Goal: Task Accomplishment & Management: Use online tool/utility

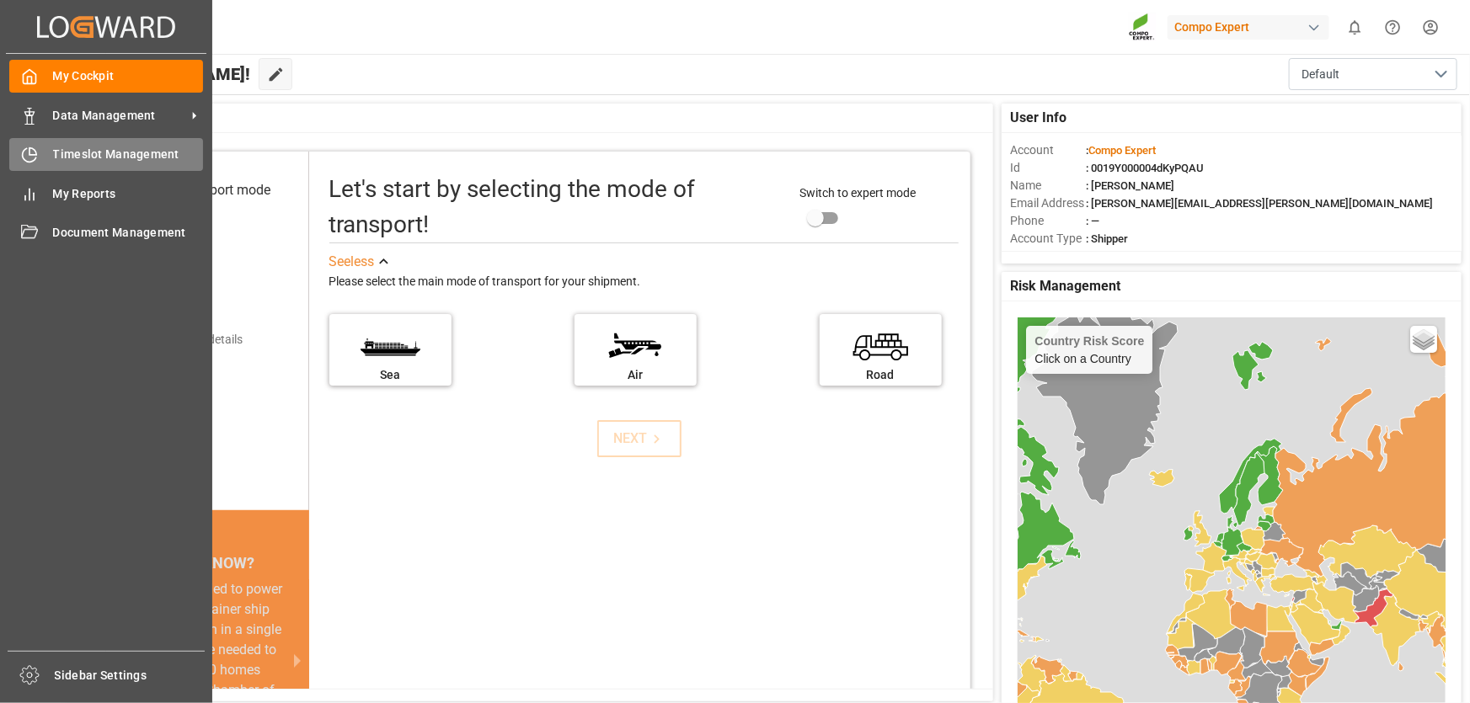
click at [35, 163] on icon at bounding box center [29, 155] width 17 height 17
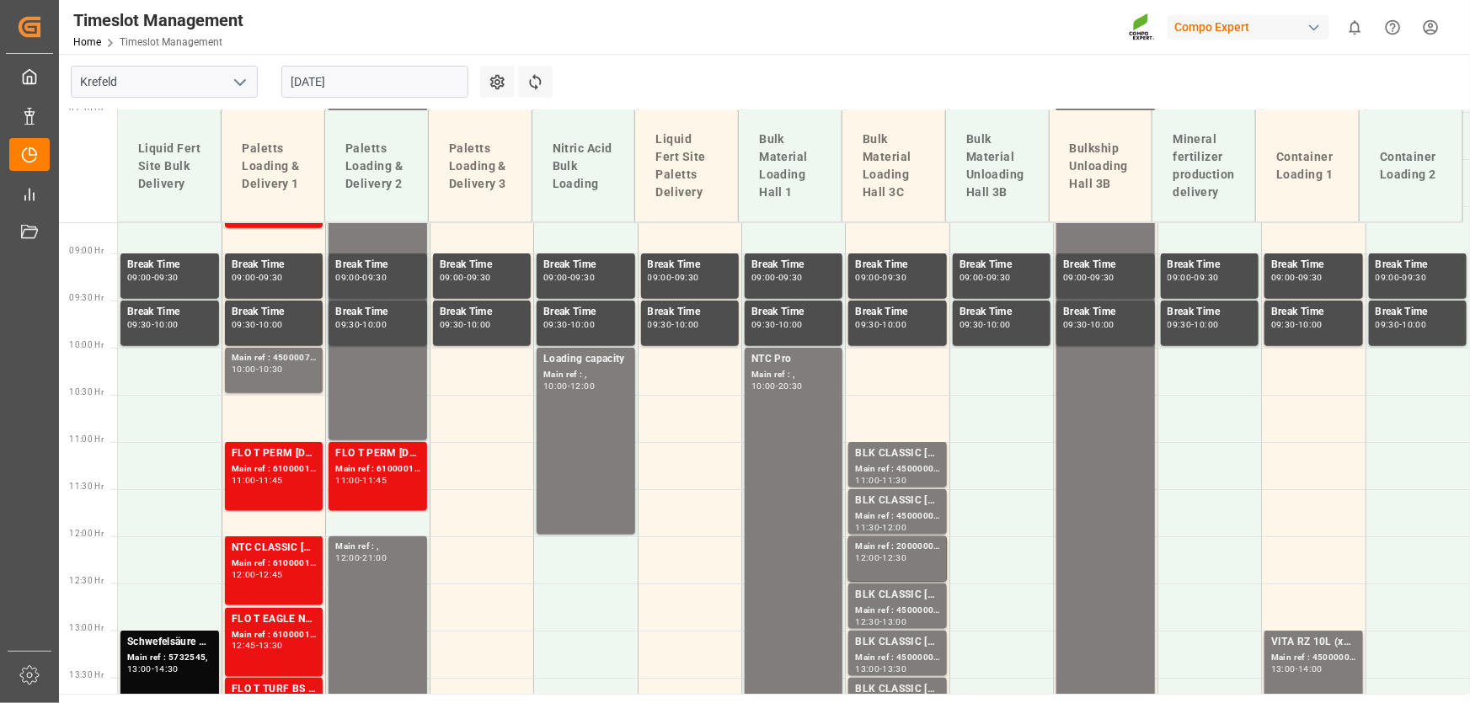
scroll to position [602, 0]
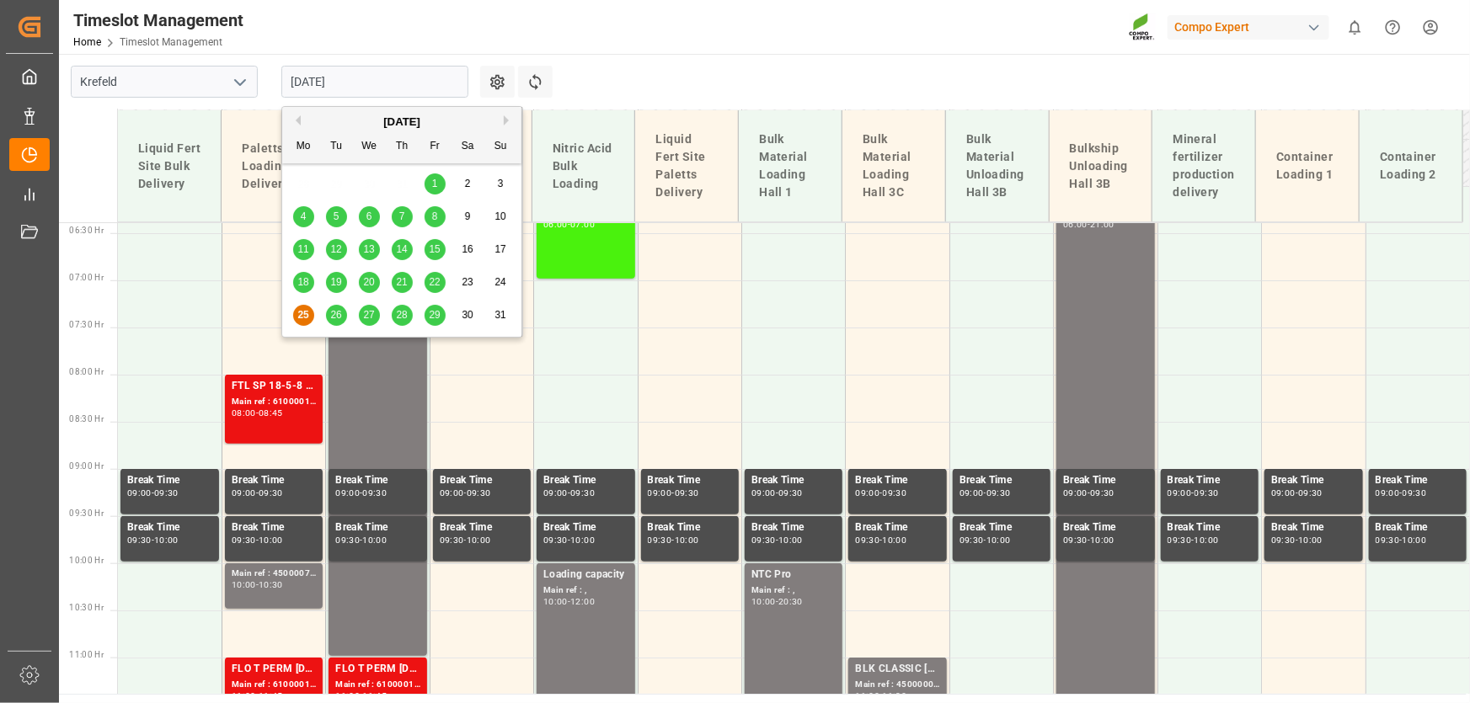
click at [321, 83] on input "[DATE]" at bounding box center [374, 82] width 187 height 32
click at [338, 319] on span "26" at bounding box center [335, 315] width 11 height 12
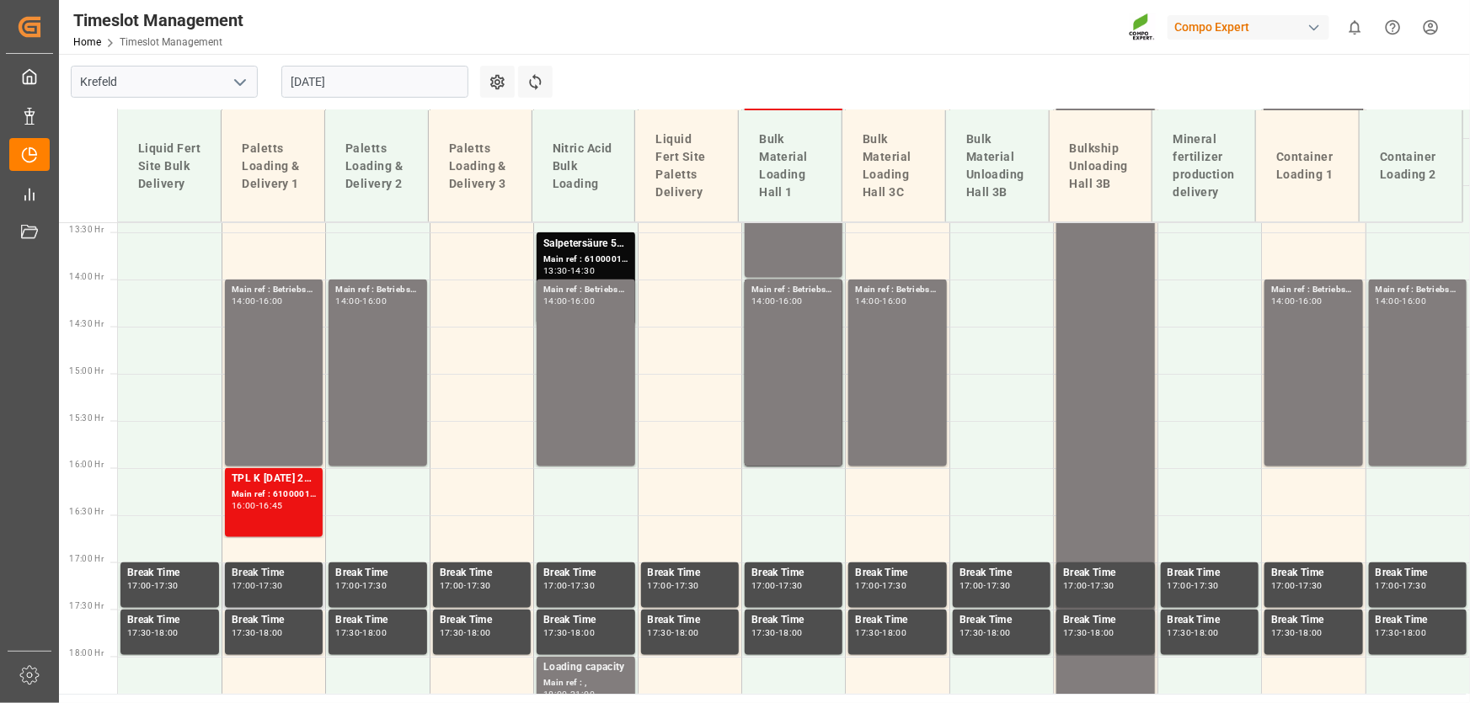
scroll to position [1292, 0]
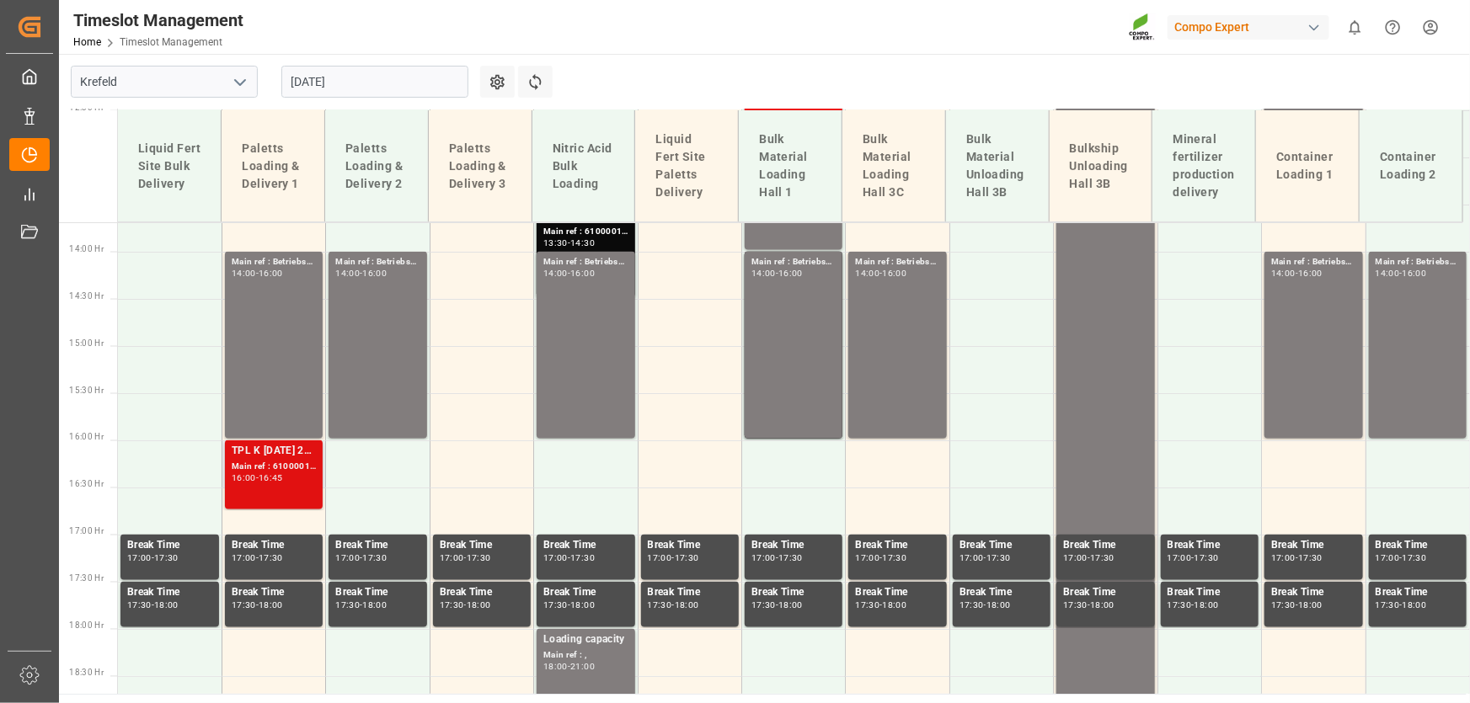
click at [259, 478] on div "-" at bounding box center [257, 479] width 3 height 8
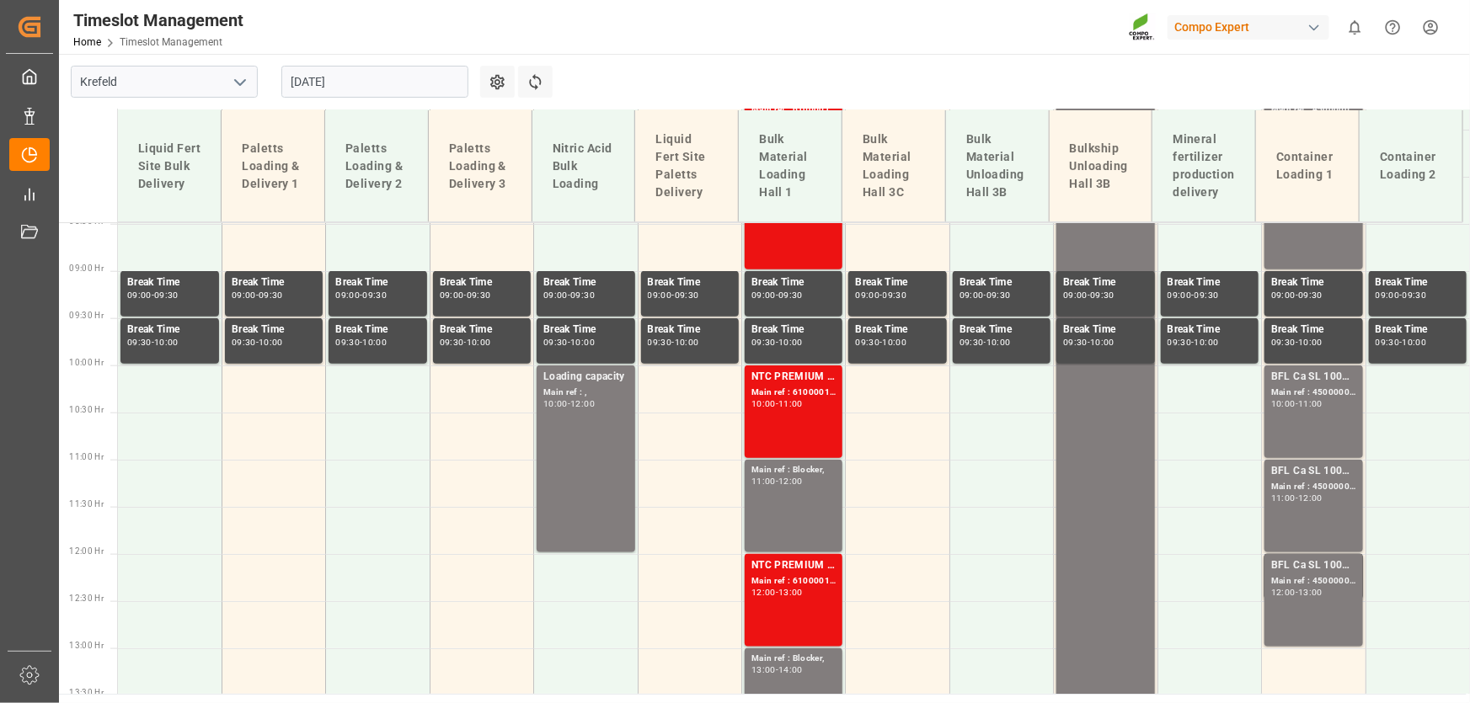
scroll to position [372, 0]
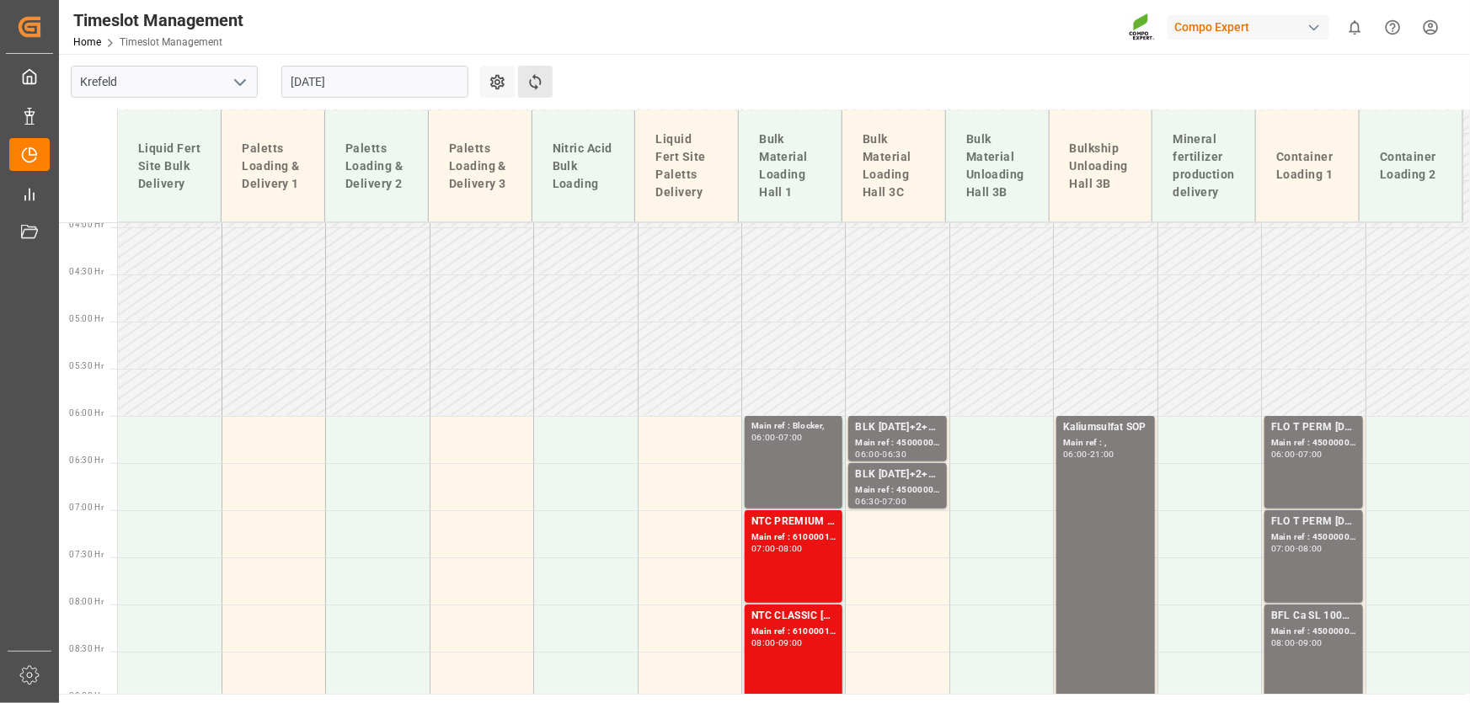
click at [538, 69] on button "Refresh Time Slots" at bounding box center [535, 82] width 35 height 32
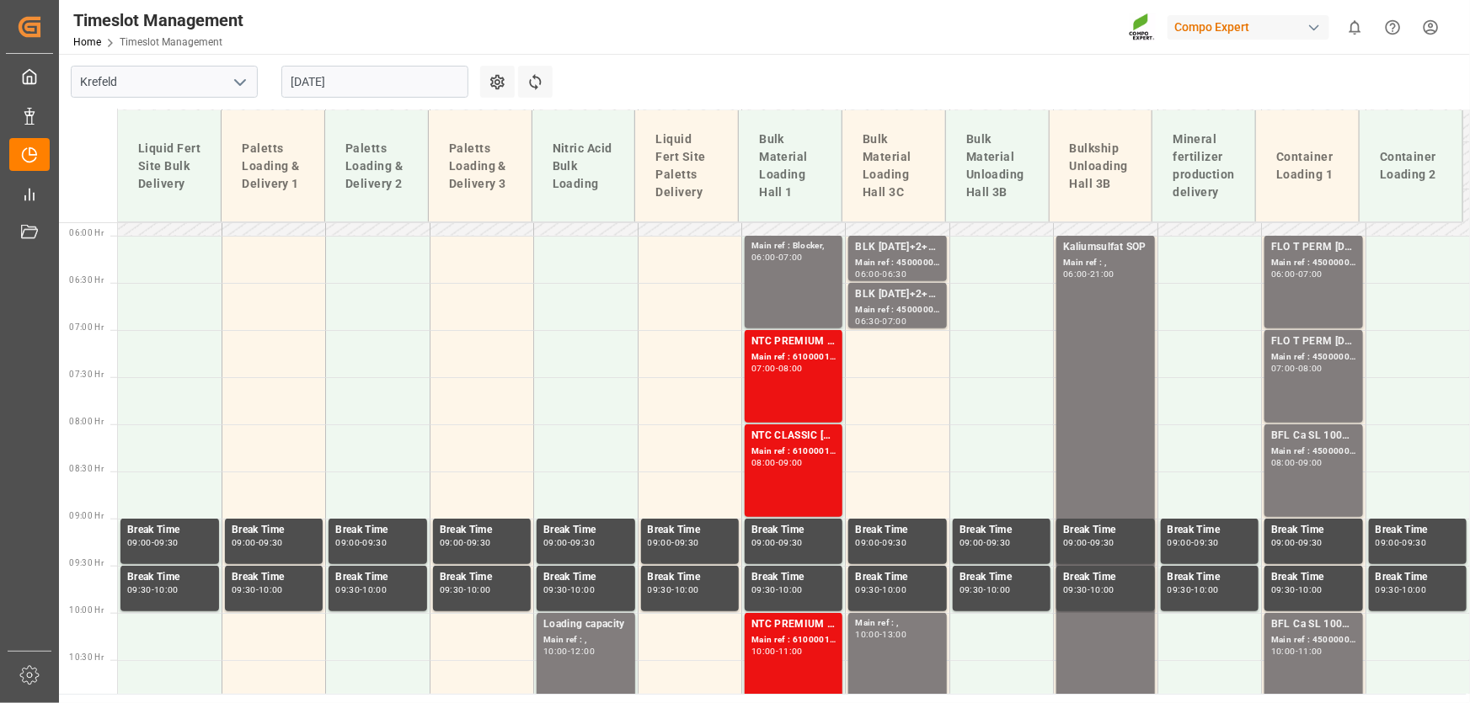
scroll to position [526, 0]
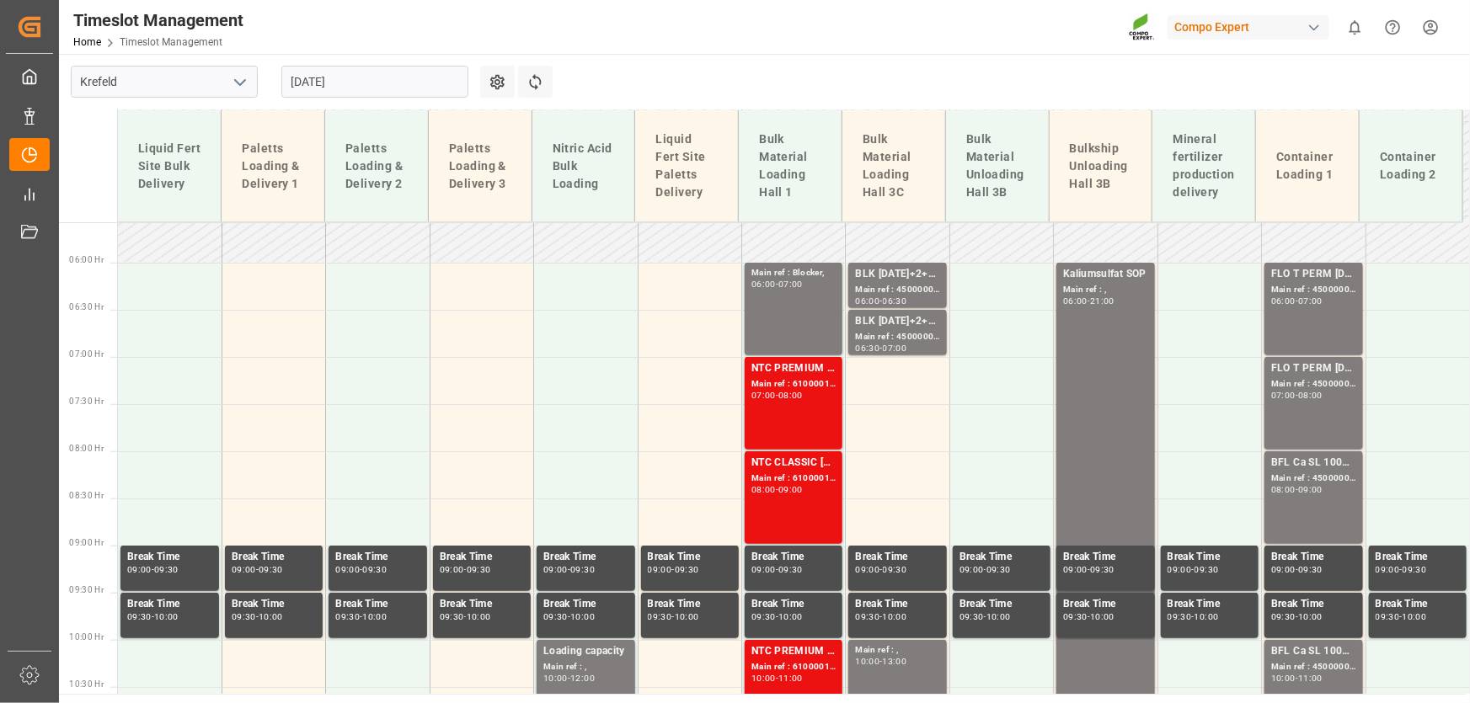
click at [682, 47] on div "Timeslot Management Home Timeslot Management Compo Expert 0 Notifications Only …" at bounding box center [758, 27] width 1423 height 54
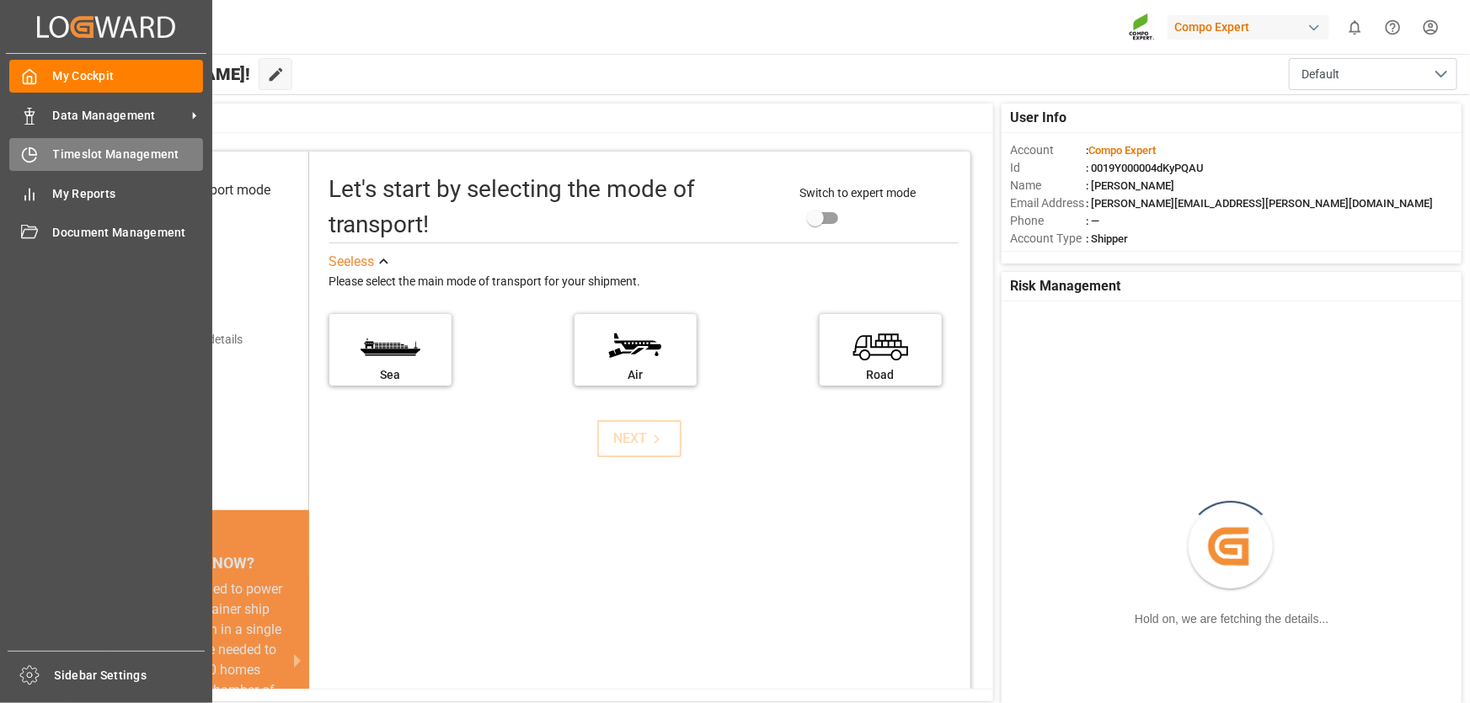
click at [44, 160] on div "Timeslot Management Timeslot Management" at bounding box center [106, 154] width 194 height 33
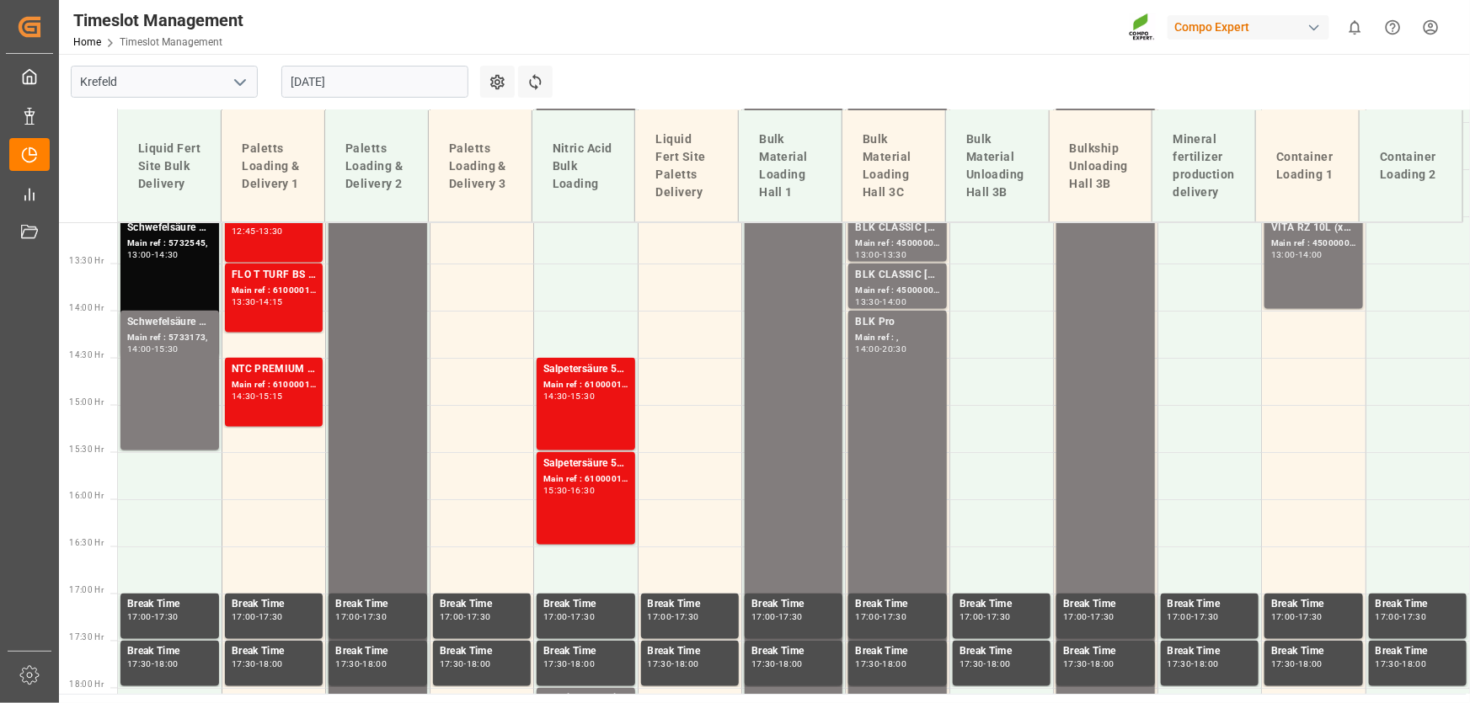
scroll to position [773, 0]
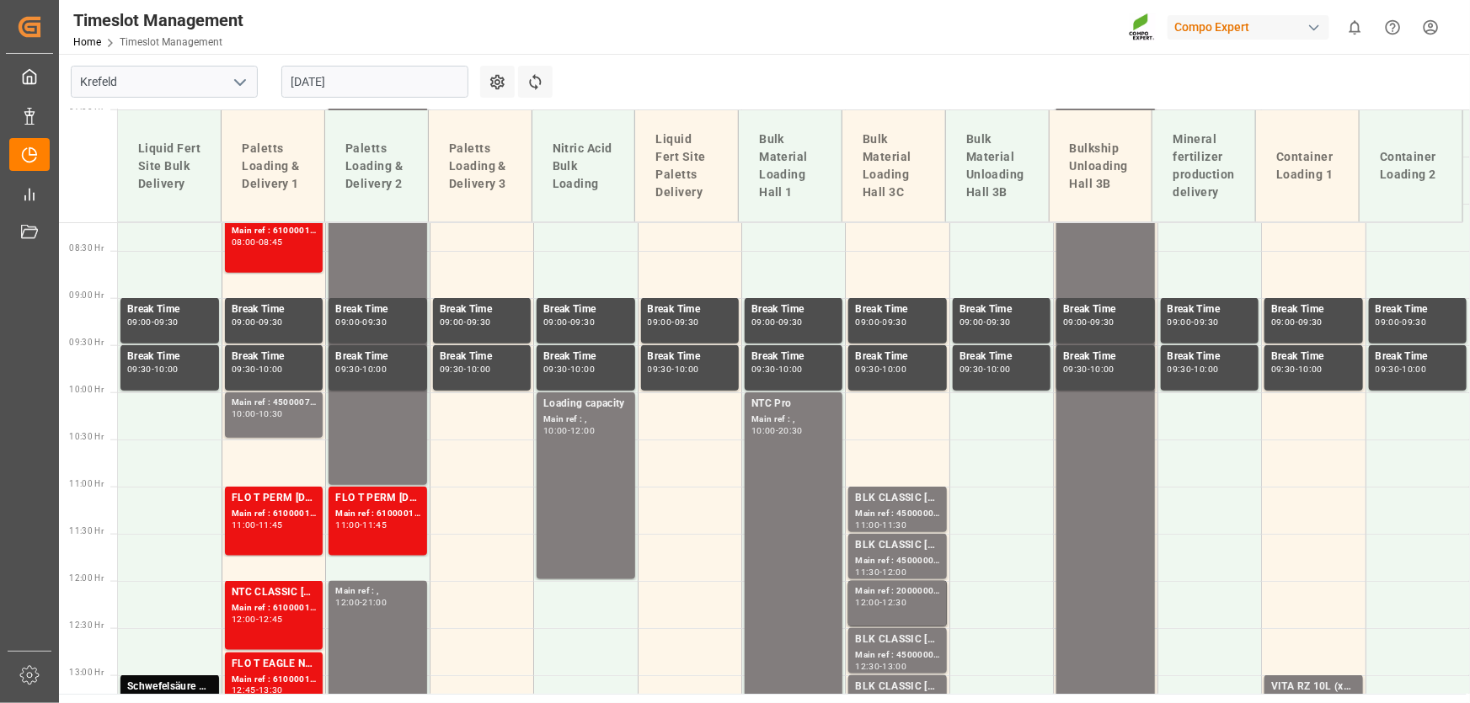
click at [327, 83] on input "[DATE]" at bounding box center [374, 82] width 187 height 32
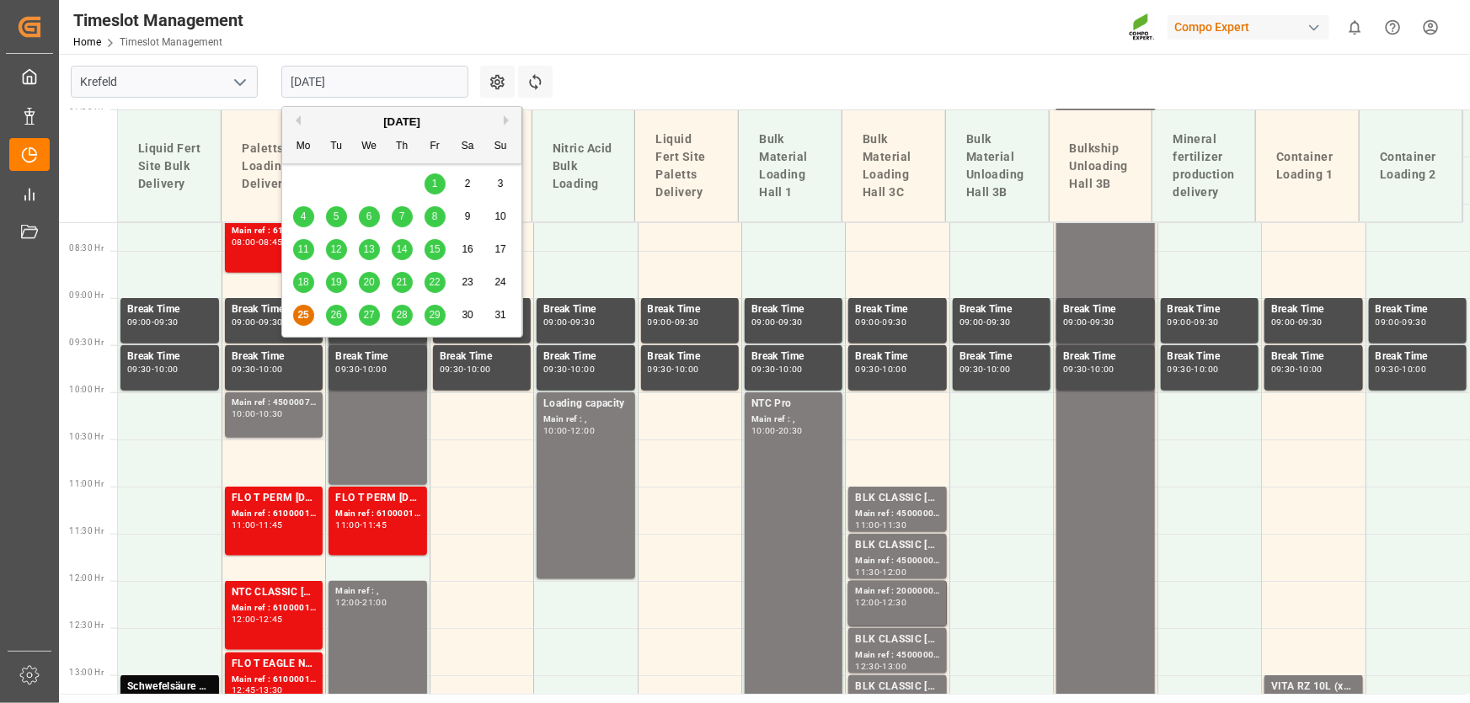
click at [341, 324] on div "26" at bounding box center [336, 316] width 21 height 20
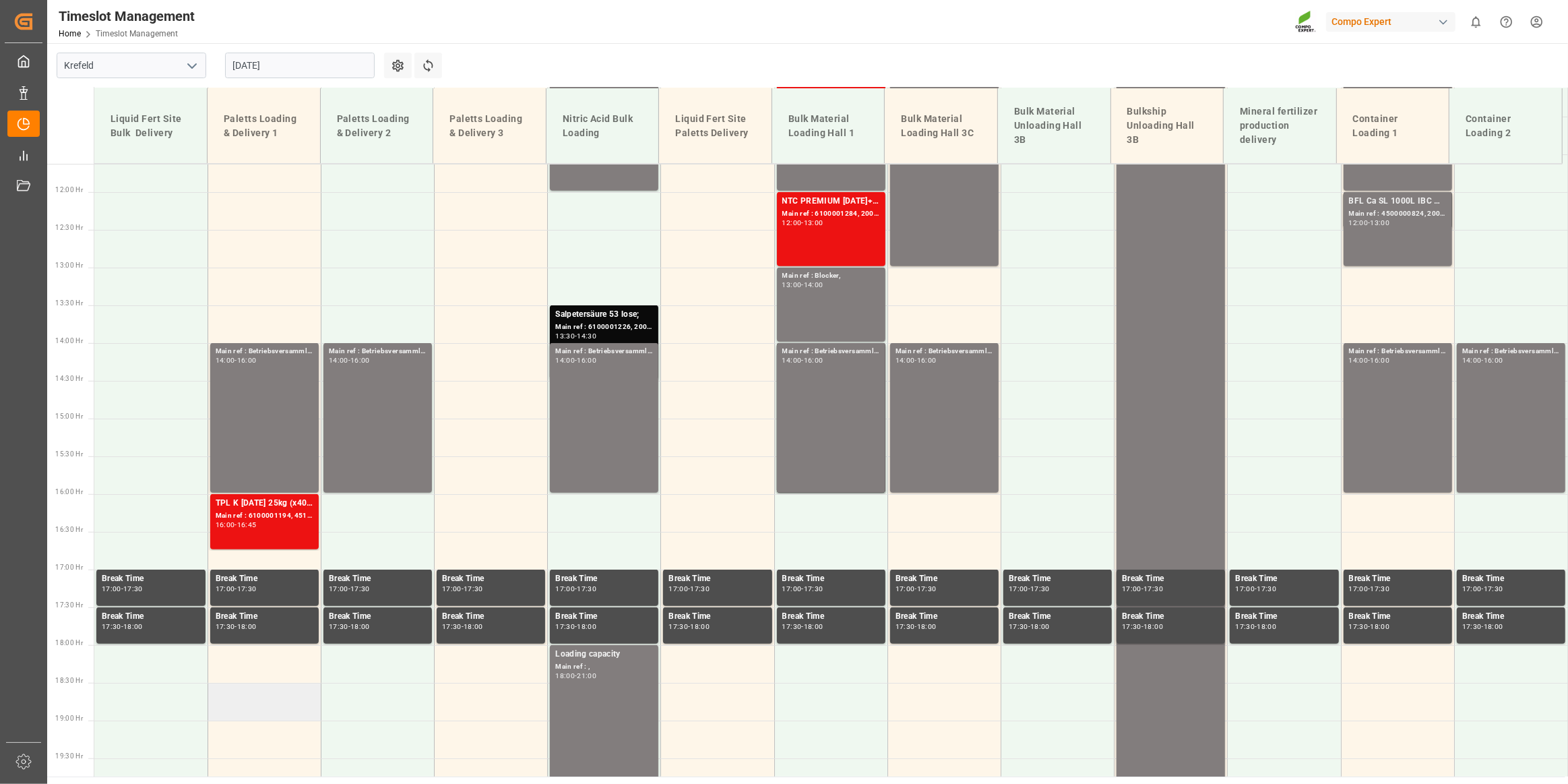
scroll to position [802, 0]
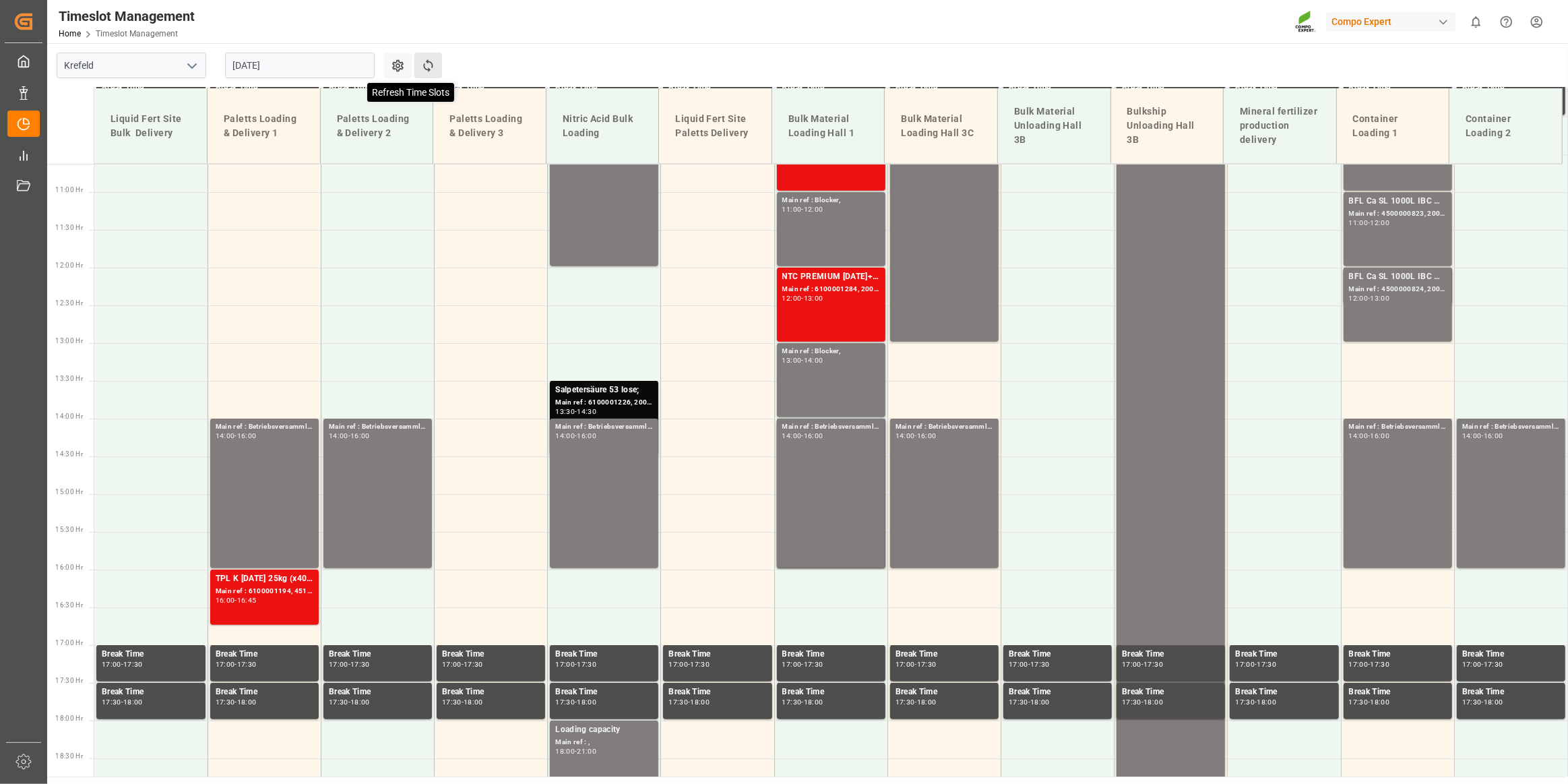
click at [430, 63] on icon at bounding box center [429, 66] width 14 height 14
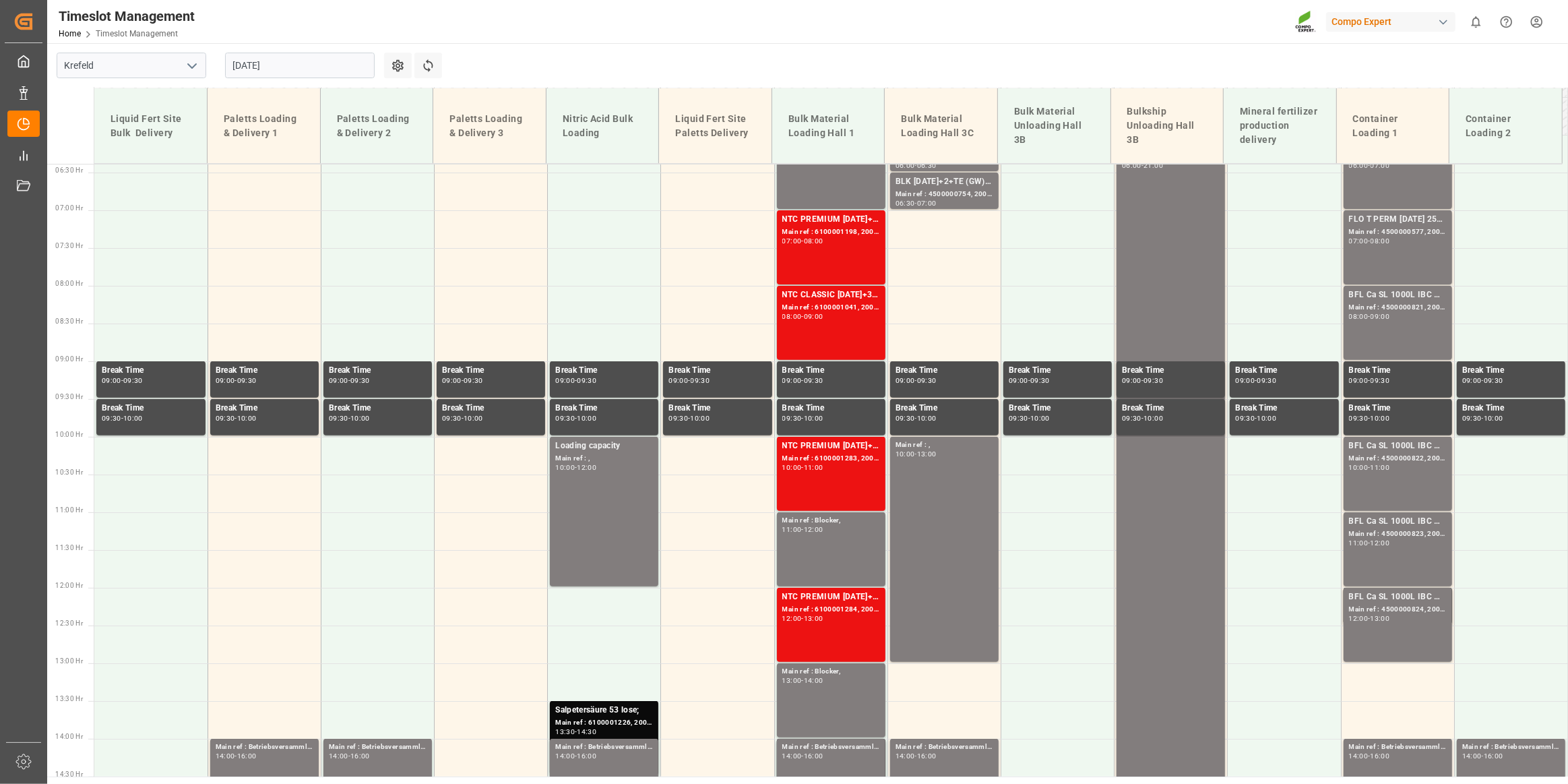
scroll to position [421, 0]
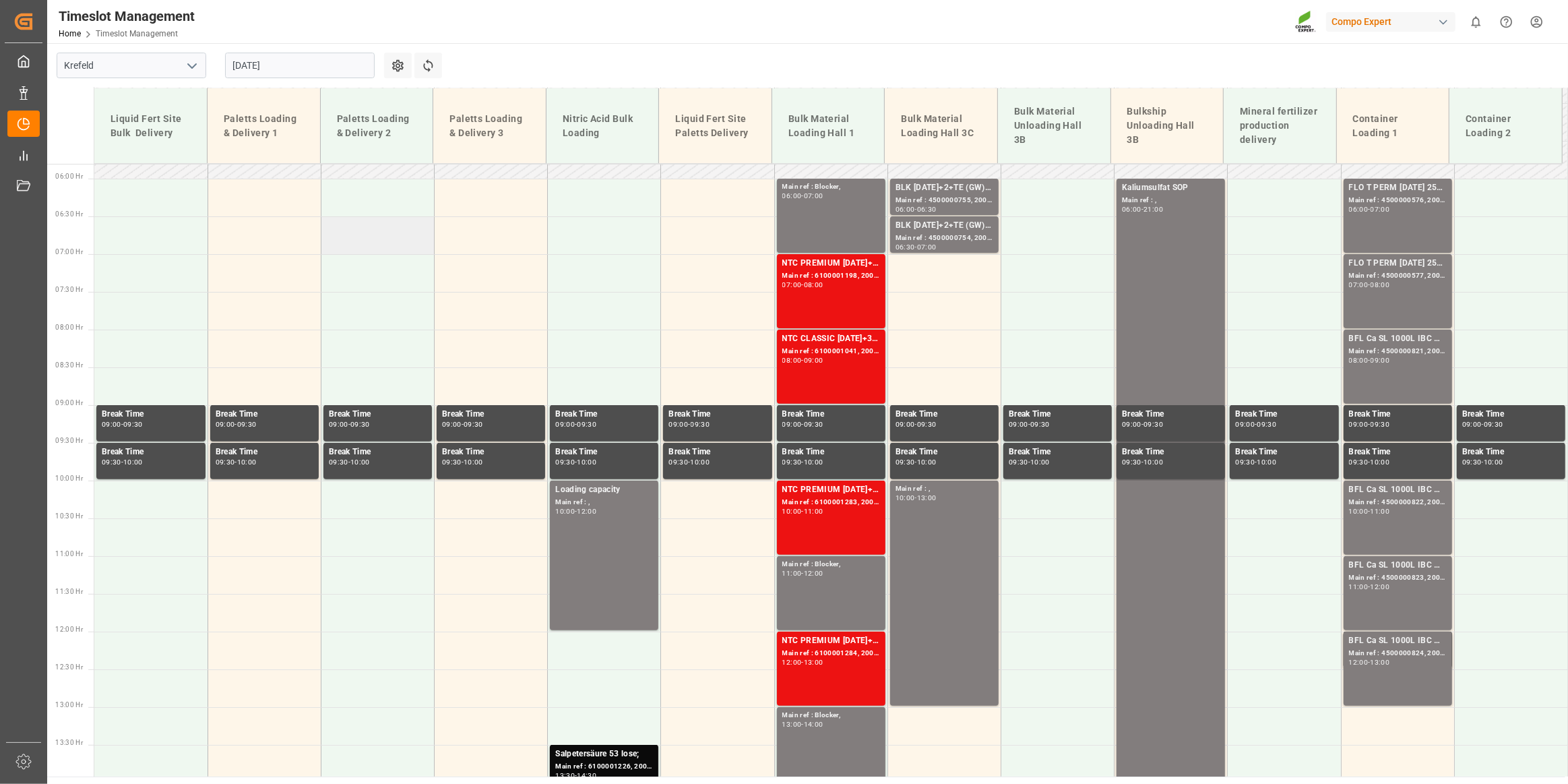
drag, startPoint x: 383, startPoint y: 242, endPoint x: 382, endPoint y: 262, distance: 20.0
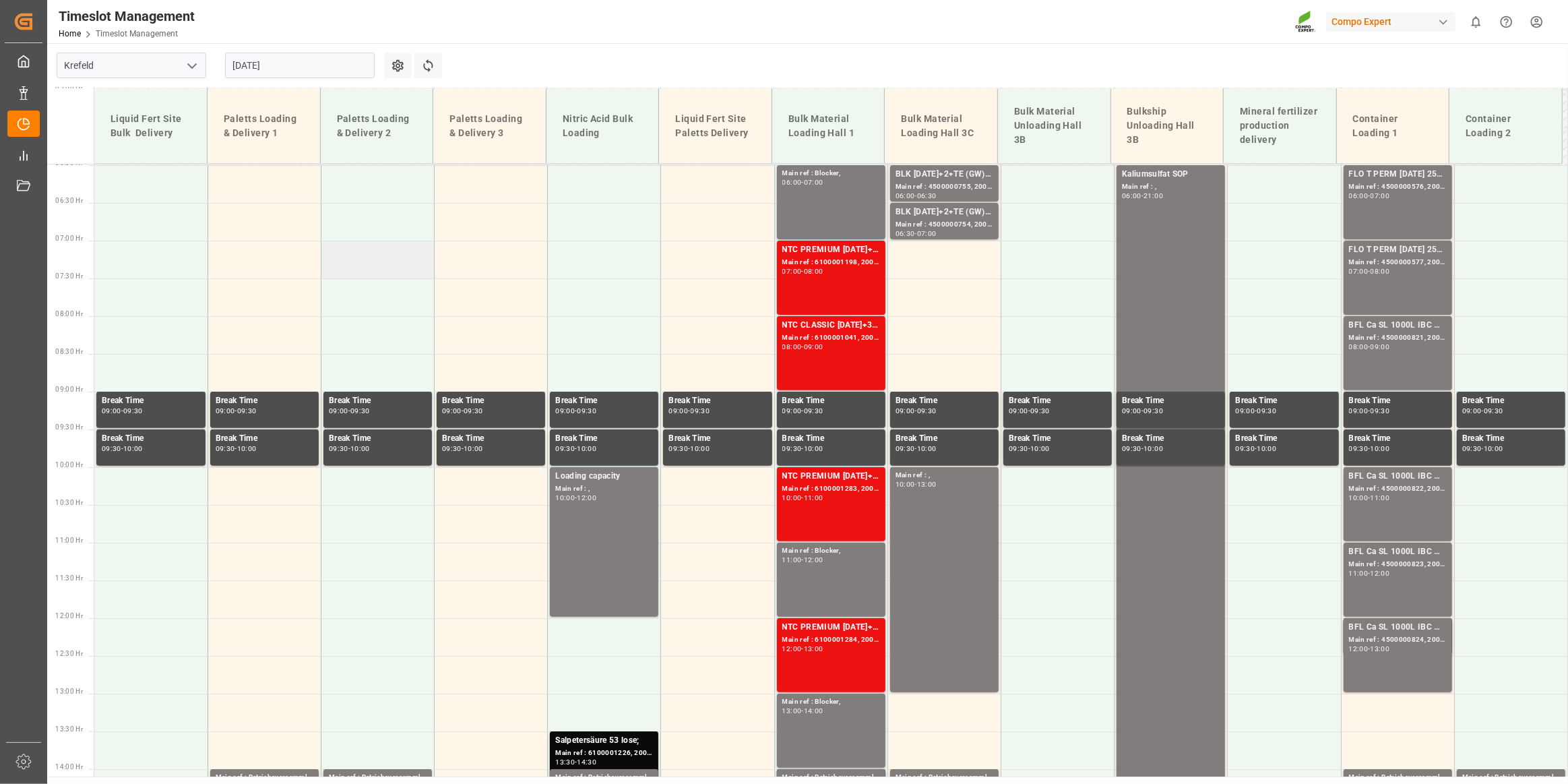
drag, startPoint x: 382, startPoint y: 262, endPoint x: 382, endPoint y: 272, distance: 10.0
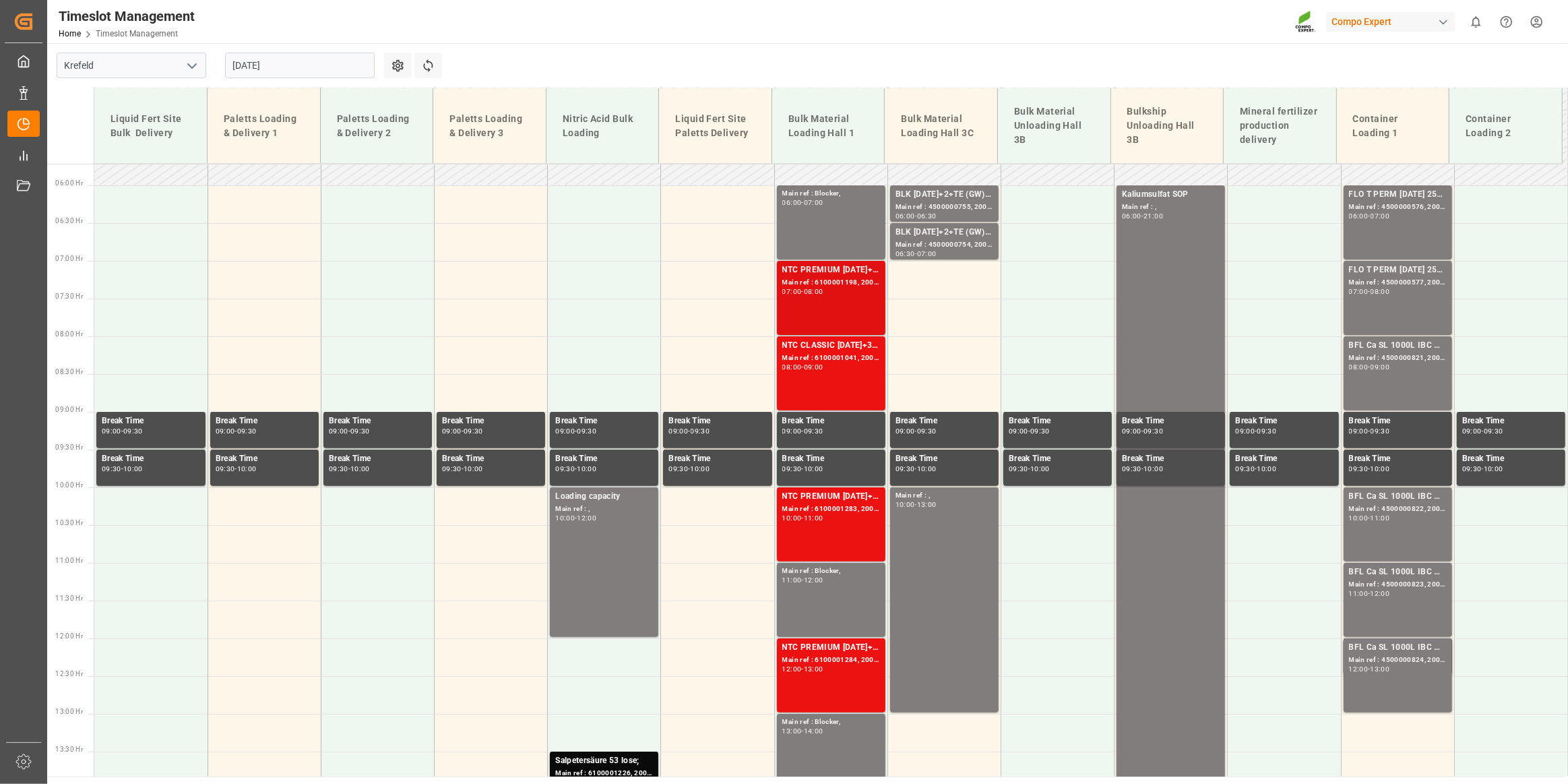
scroll to position [452, 0]
